Goal: Information Seeking & Learning: Learn about a topic

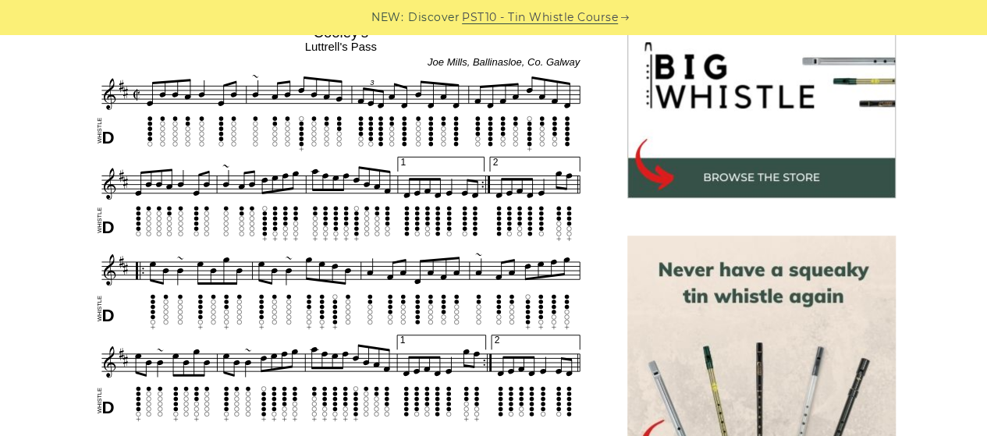
scroll to position [518, 0]
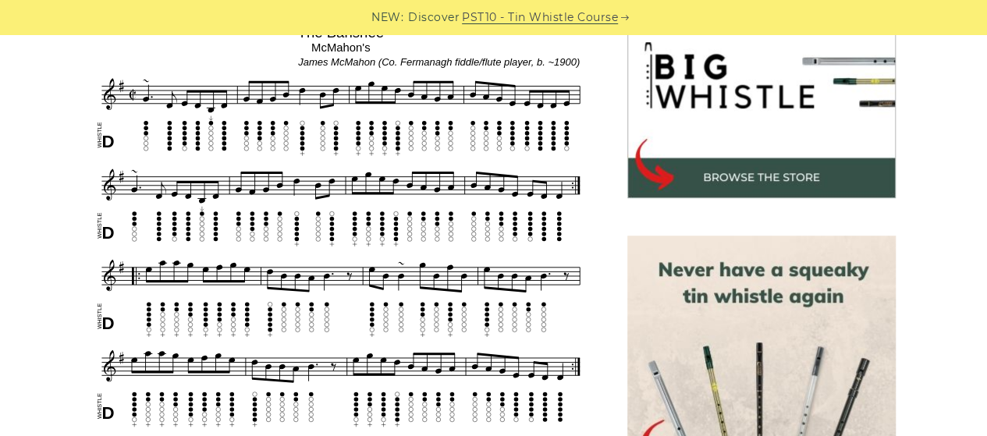
scroll to position [518, 0]
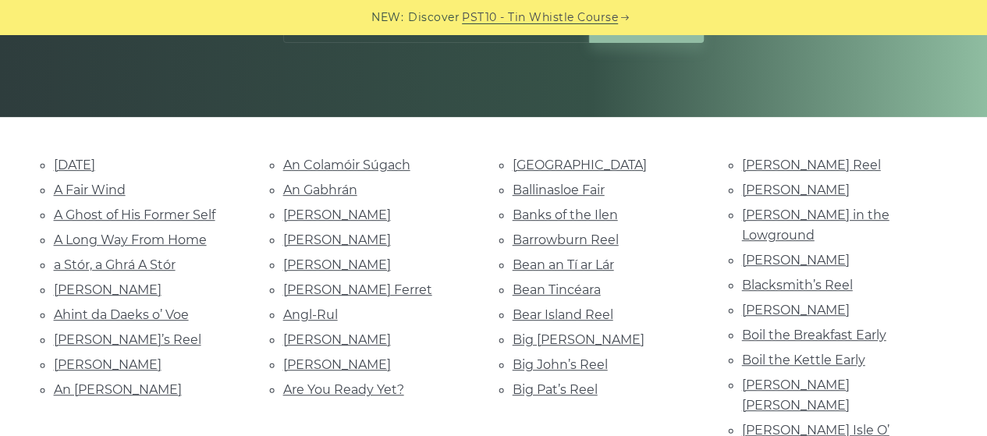
scroll to position [296, 0]
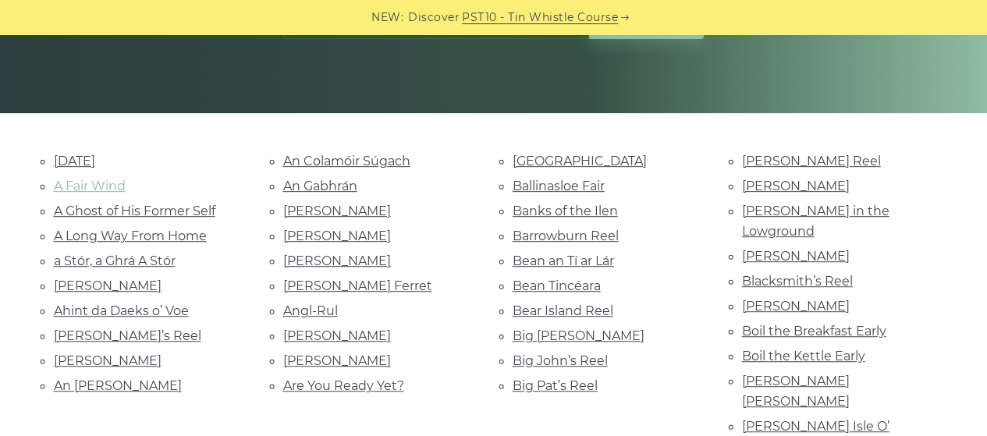
click at [76, 183] on link "A Fair Wind" at bounding box center [90, 186] width 72 height 15
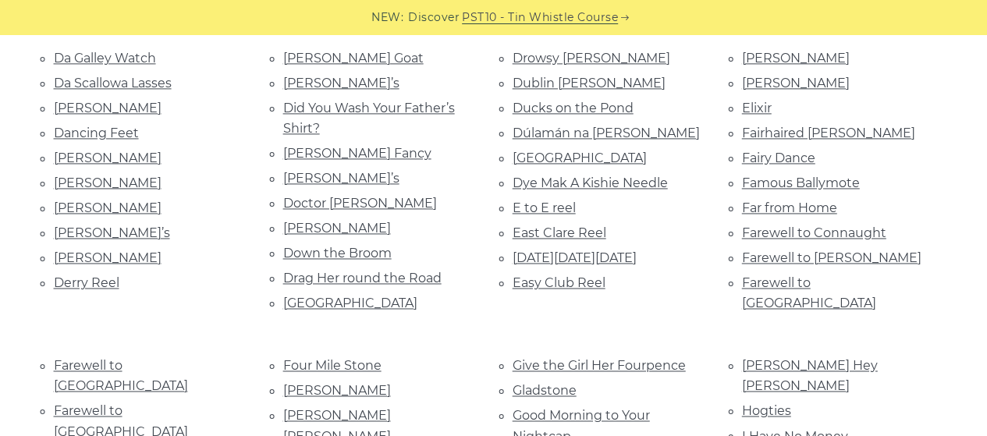
scroll to position [1055, 0]
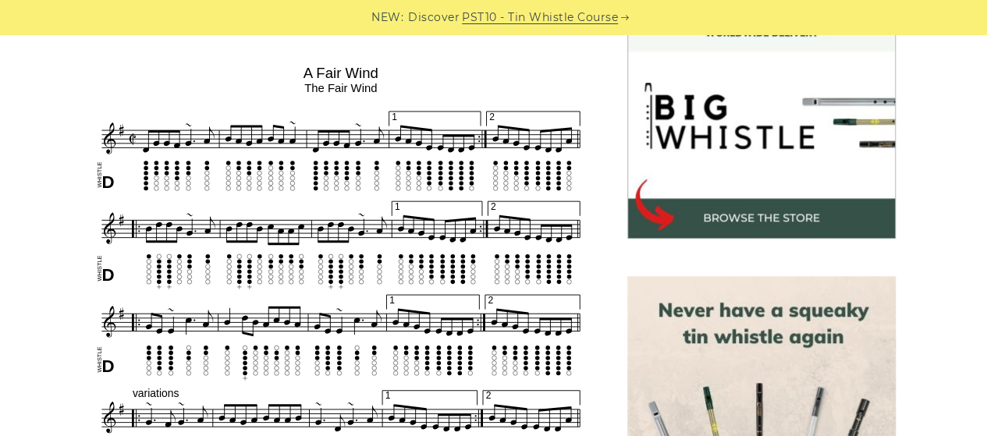
scroll to position [476, 0]
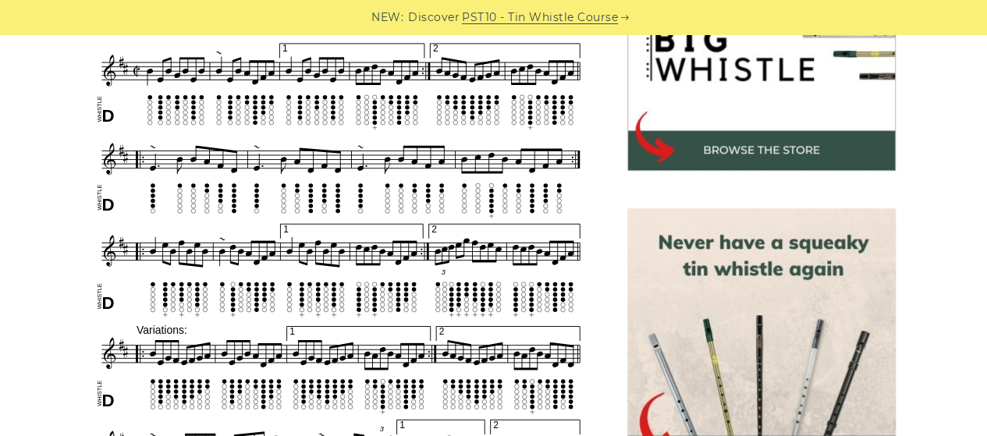
scroll to position [539, 0]
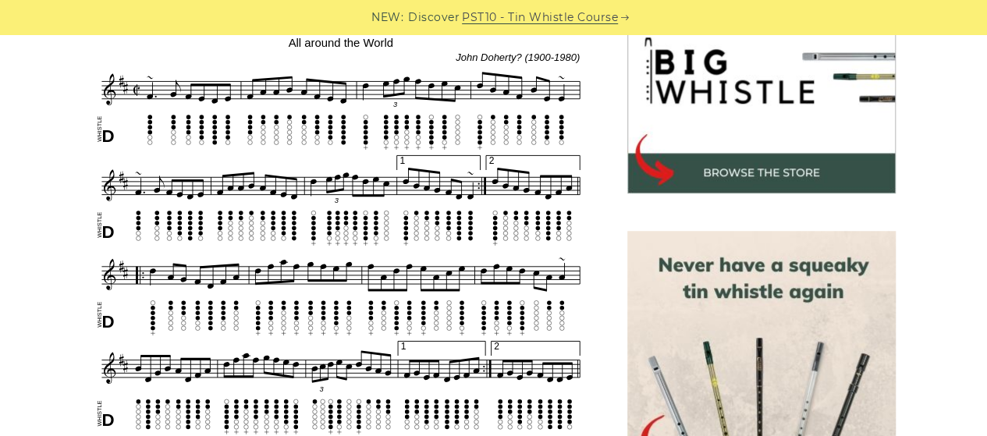
scroll to position [523, 0]
